Goal: Check status: Check status

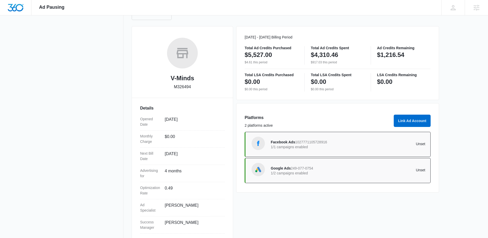
scroll to position [64, 0]
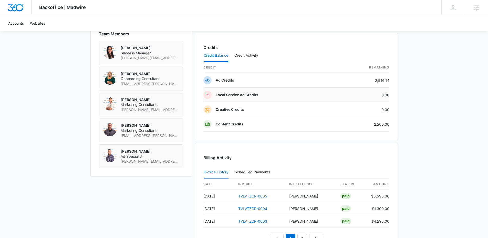
scroll to position [440, 0]
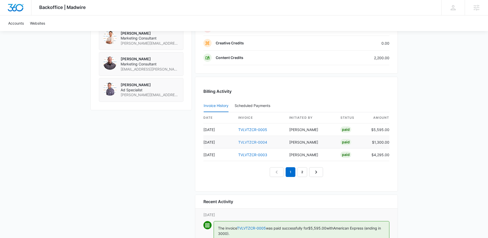
click at [258, 142] on link "TVLVTZCR-0004" at bounding box center [252, 142] width 29 height 4
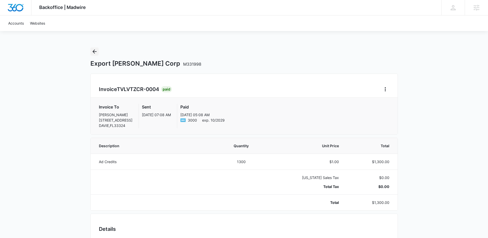
click at [94, 51] on icon "Back" at bounding box center [95, 51] width 4 height 4
